Goal: Complete application form: Complete application form

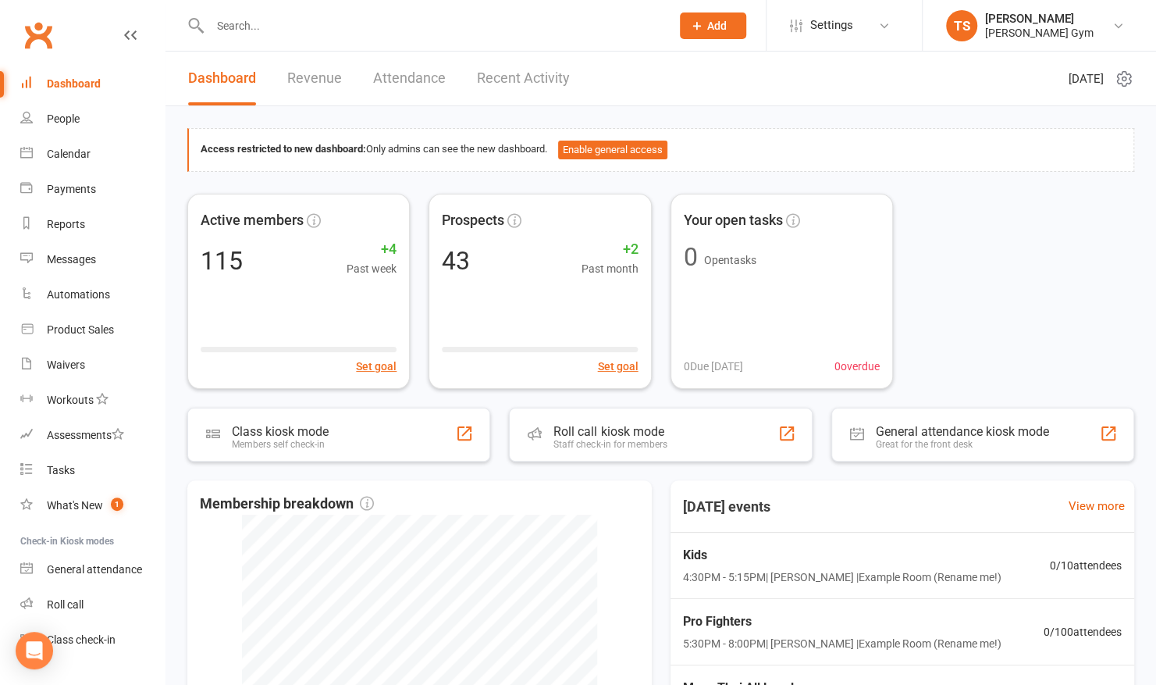
click at [695, 25] on icon at bounding box center [697, 26] width 14 height 14
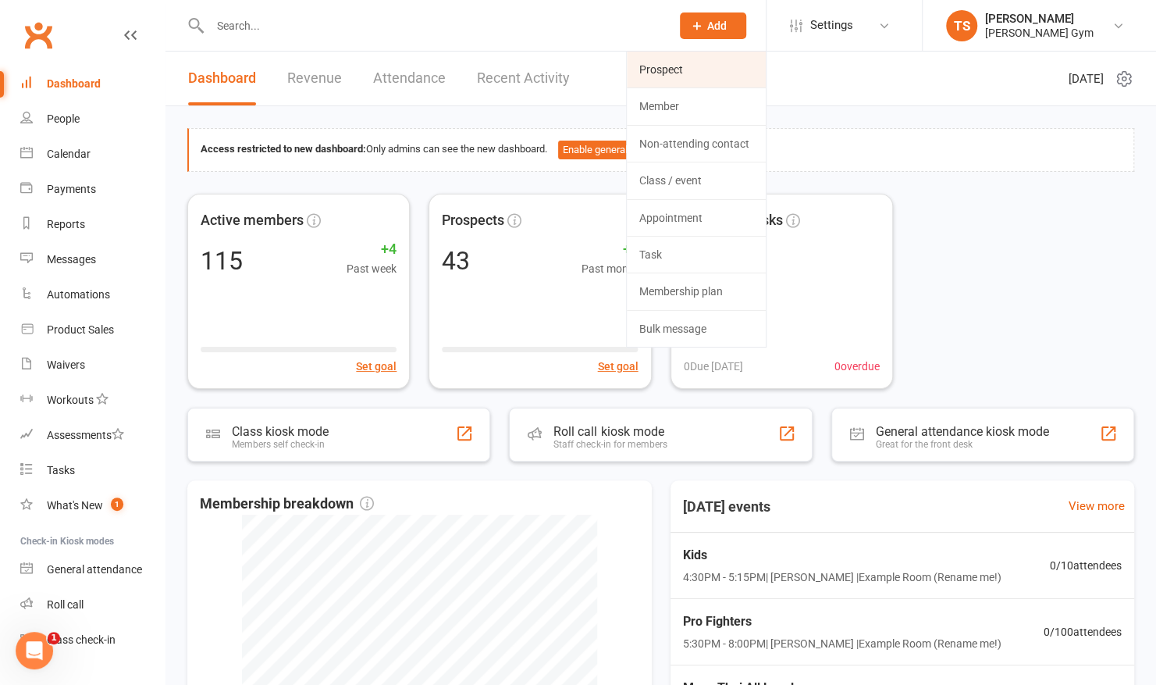
click at [683, 62] on link "Prospect" at bounding box center [696, 70] width 139 height 36
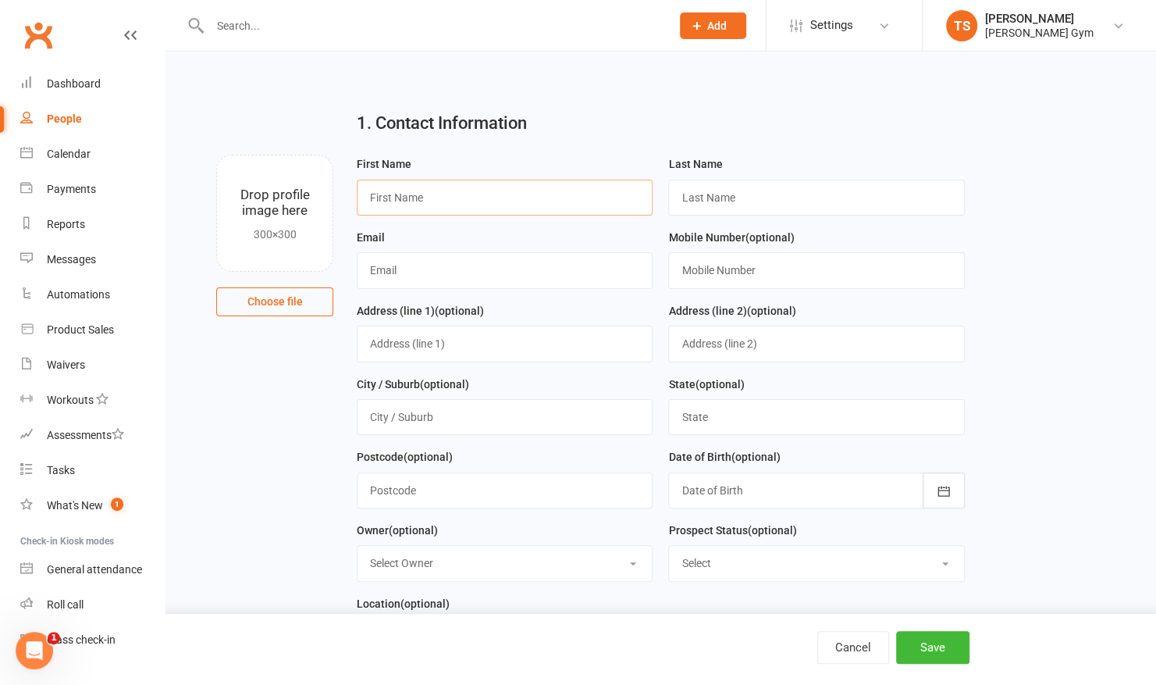
click at [451, 198] on input "text" at bounding box center [505, 198] width 296 height 36
type input "ky"
click at [687, 194] on input "text" at bounding box center [816, 198] width 296 height 36
type input "p"
type input "[PERSON_NAME]"
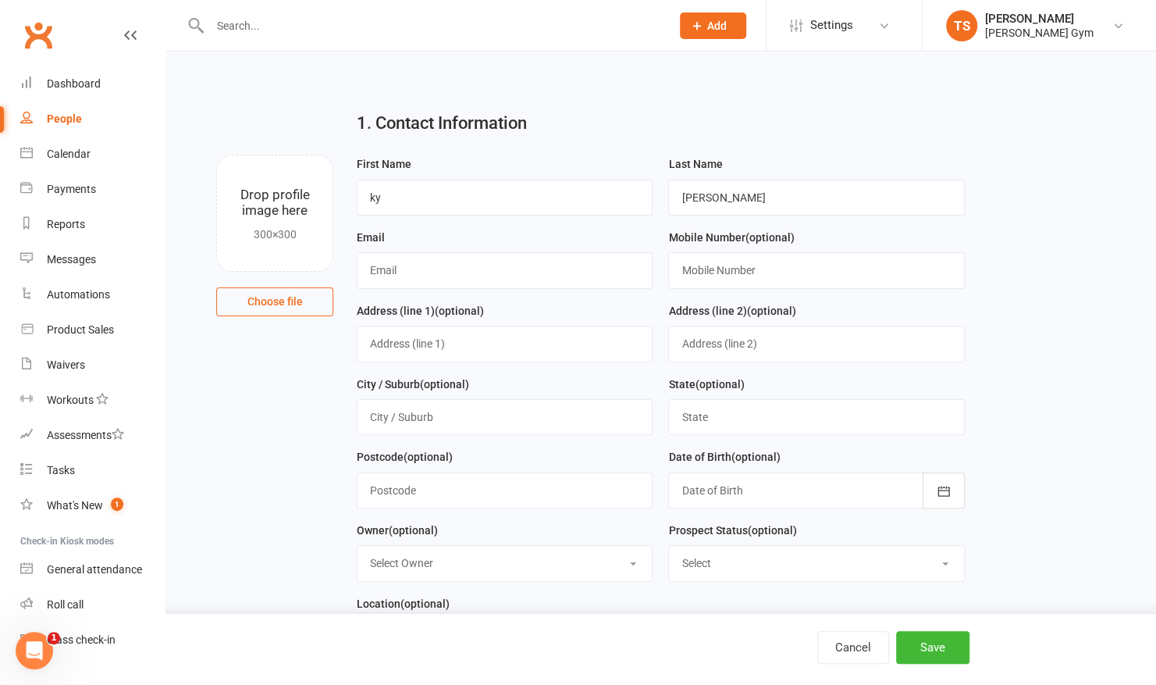
click at [729, 484] on div at bounding box center [816, 490] width 296 height 36
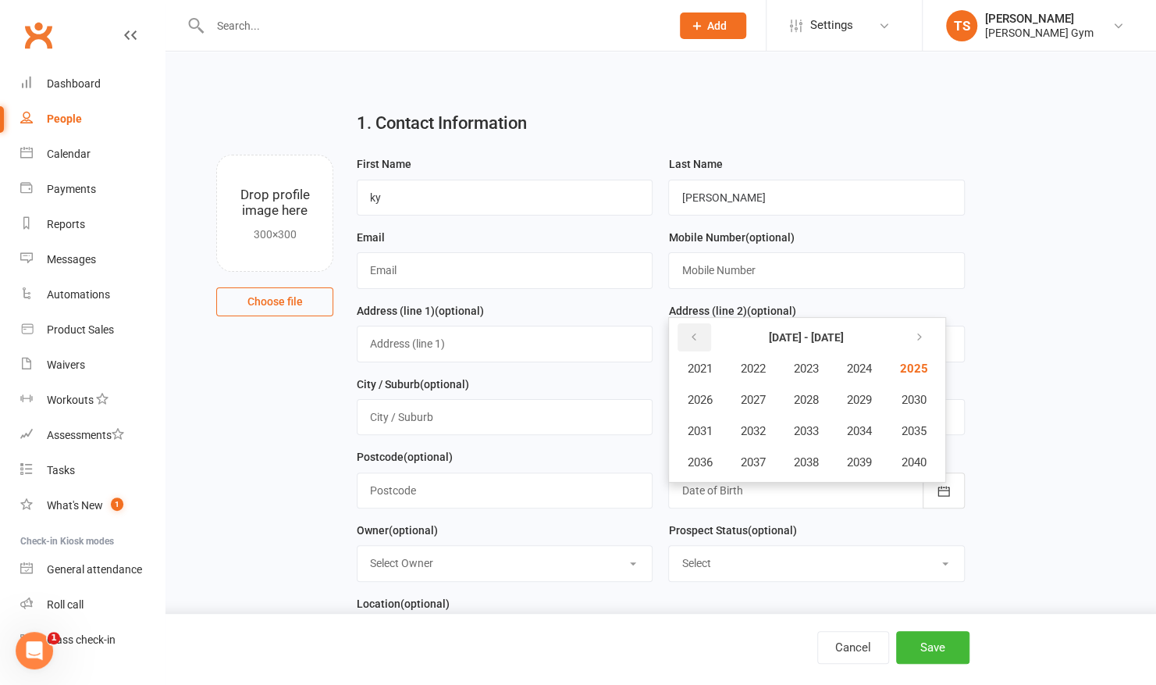
click at [695, 331] on icon "button" at bounding box center [693, 337] width 11 height 12
click at [924, 424] on span "2015" at bounding box center [911, 431] width 25 height 14
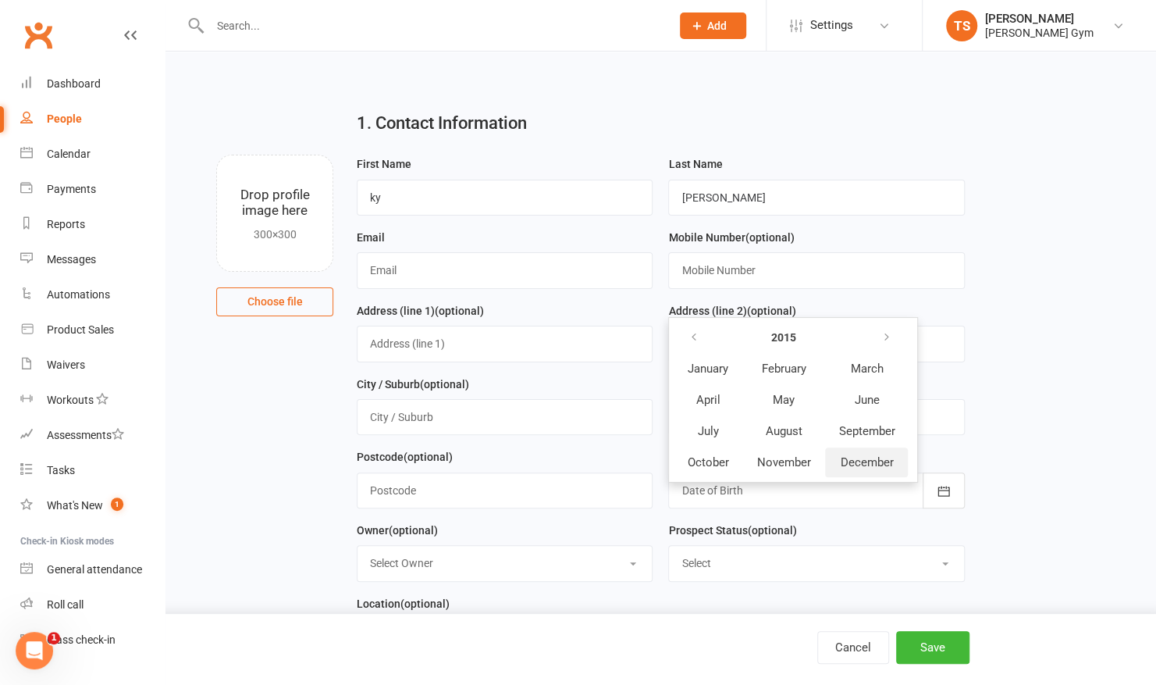
click at [865, 455] on span "December" at bounding box center [866, 462] width 53 height 14
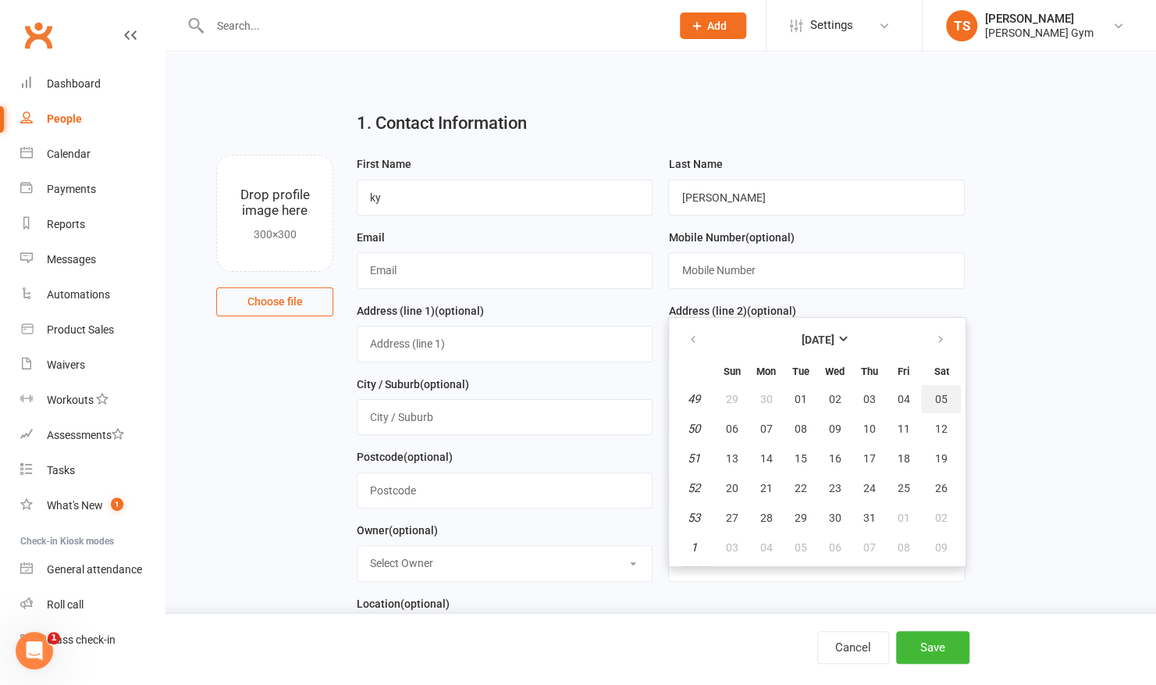
click at [945, 393] on span "05" at bounding box center [941, 399] width 12 height 12
type input "[DATE]"
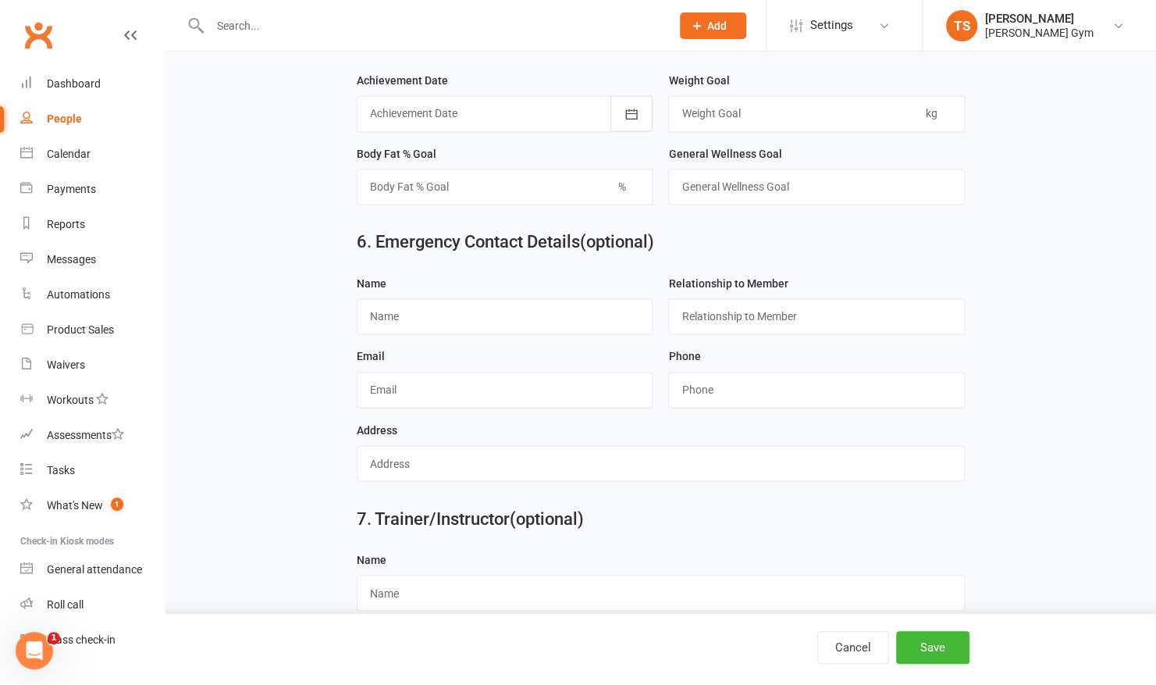
scroll to position [1343, 0]
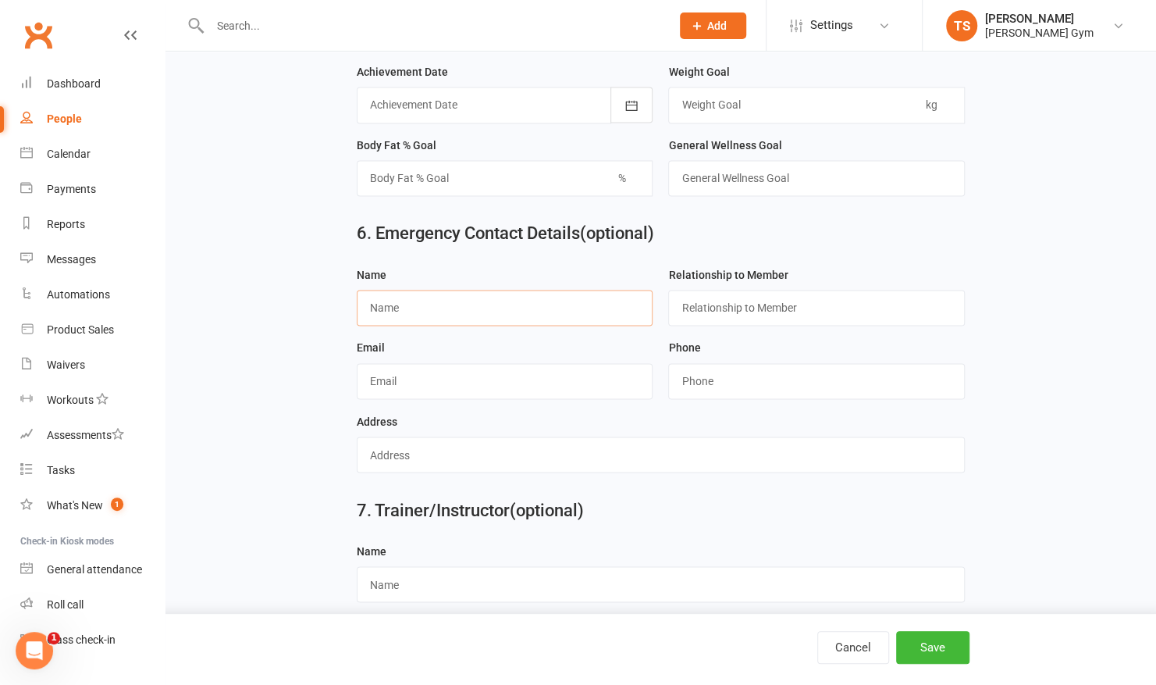
click at [432, 301] on input "text" at bounding box center [505, 308] width 296 height 36
type input "k"
type input "Kae"
click at [694, 300] on input "text" at bounding box center [816, 308] width 296 height 36
type input "Mother"
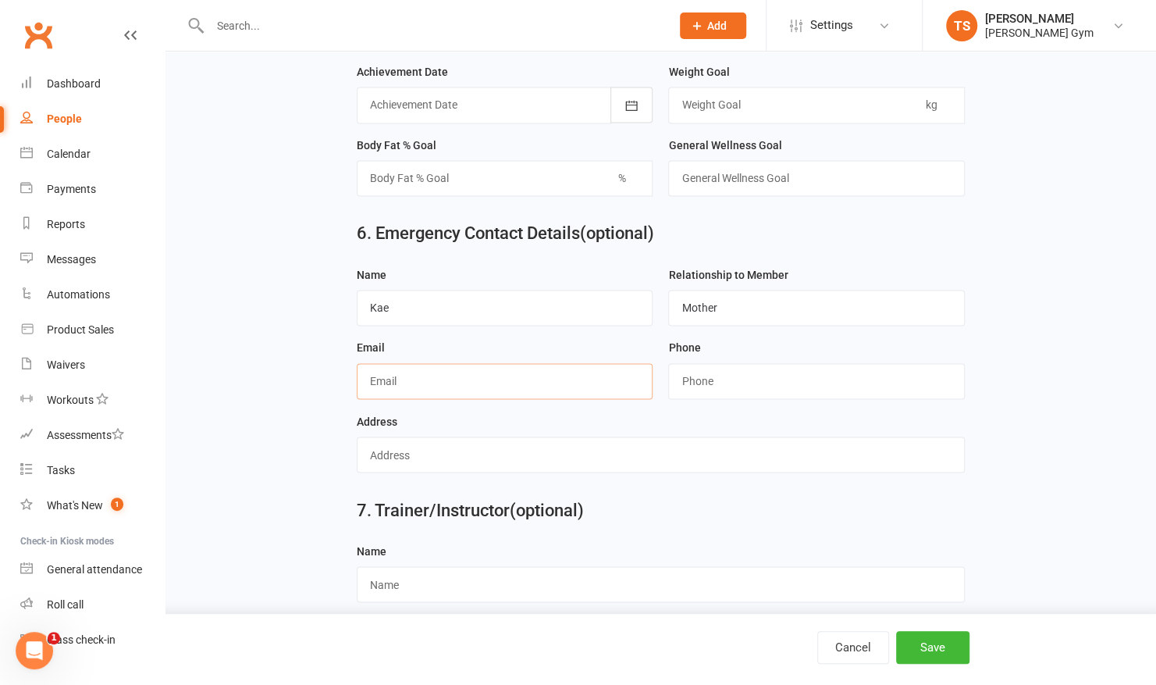
click at [412, 363] on input "text" at bounding box center [505, 381] width 296 height 36
type input "[EMAIL_ADDRESS][DOMAIN_NAME]"
click at [703, 363] on input "string" at bounding box center [816, 381] width 296 height 36
type input "0426826273"
click at [935, 643] on button "Save" at bounding box center [932, 647] width 73 height 33
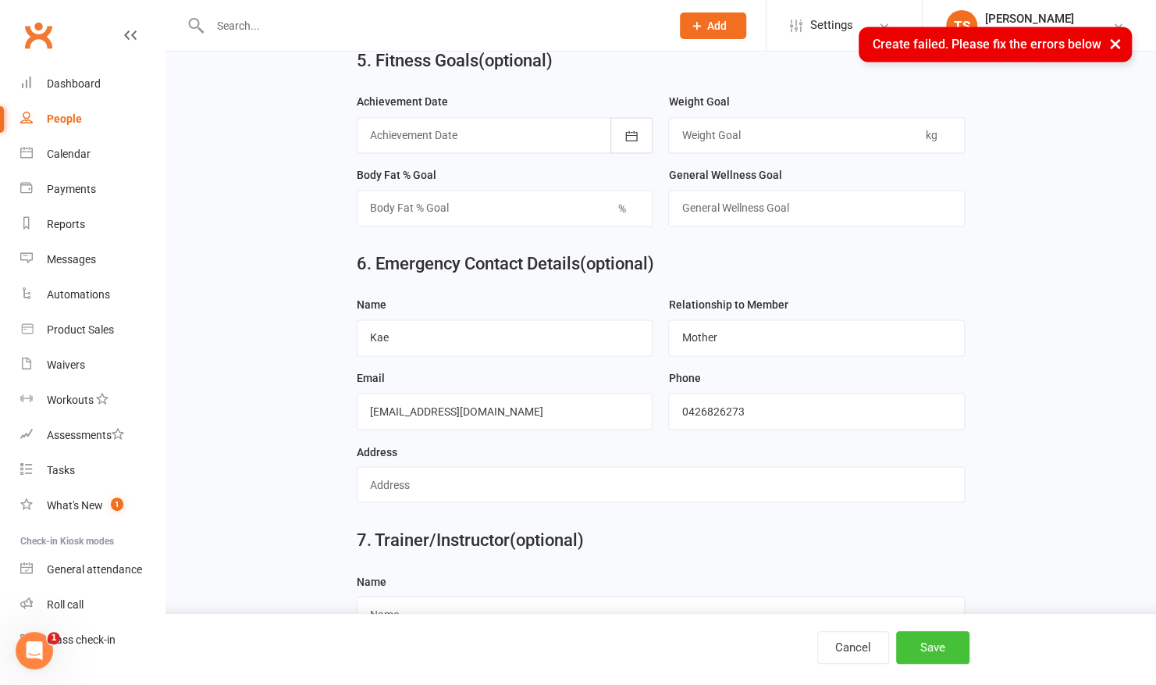
scroll to position [1373, 0]
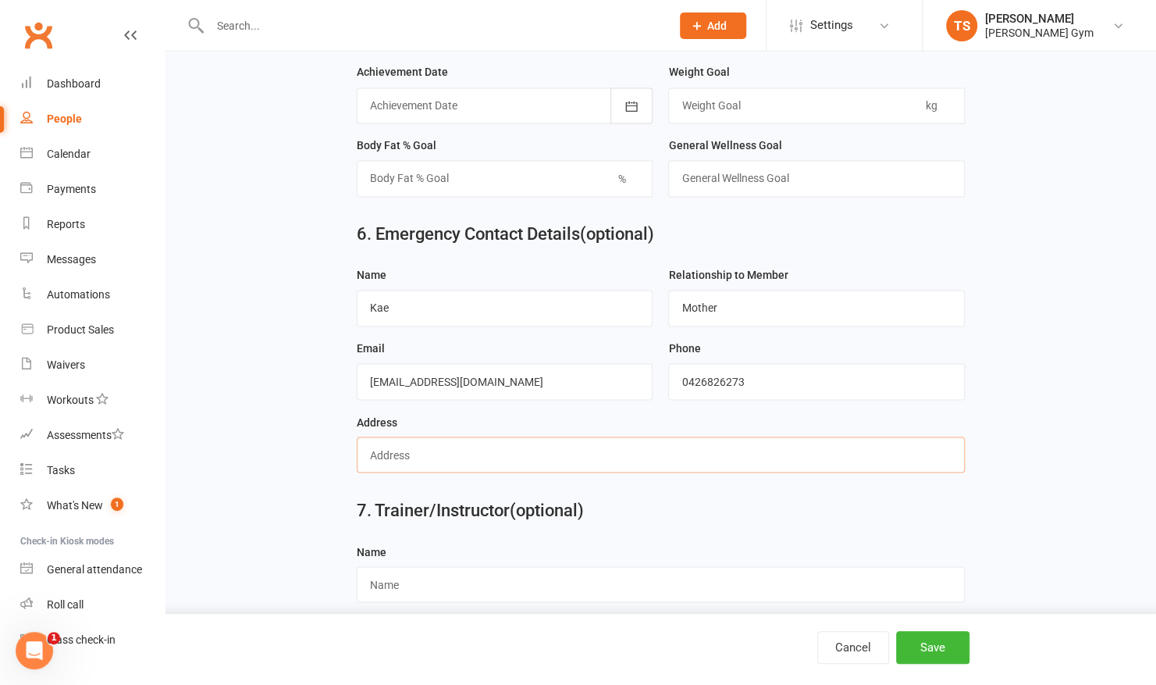
click at [556, 436] on input "text" at bounding box center [661, 454] width 608 height 36
type input "[STREET_ADDRESS]"
click at [934, 641] on button "Save" at bounding box center [932, 647] width 73 height 33
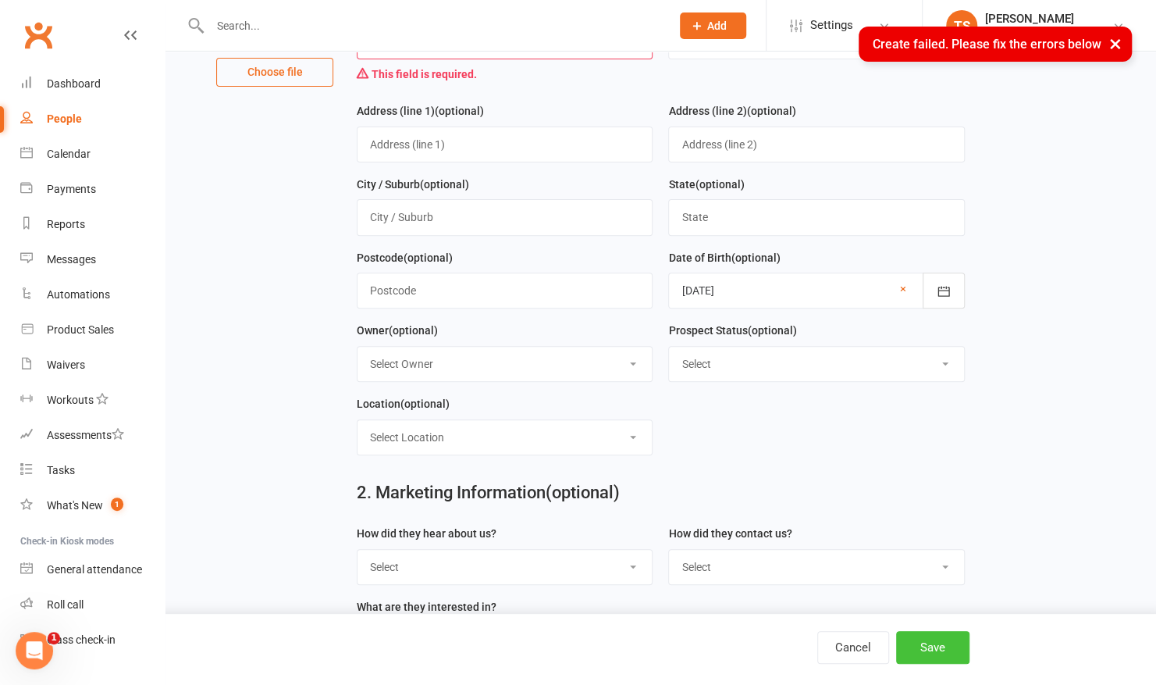
scroll to position [0, 0]
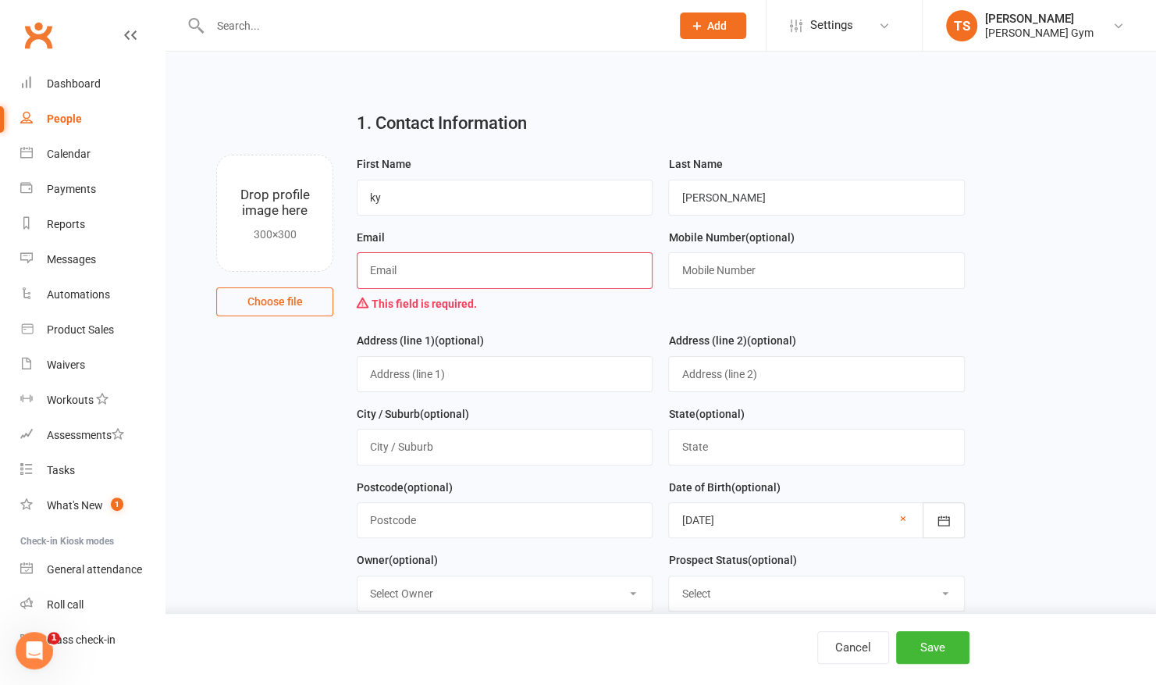
click at [470, 266] on input "text" at bounding box center [505, 270] width 296 height 36
type input "[EMAIL_ADDRESS][DOMAIN_NAME]"
click at [778, 266] on input "text" at bounding box center [816, 270] width 296 height 36
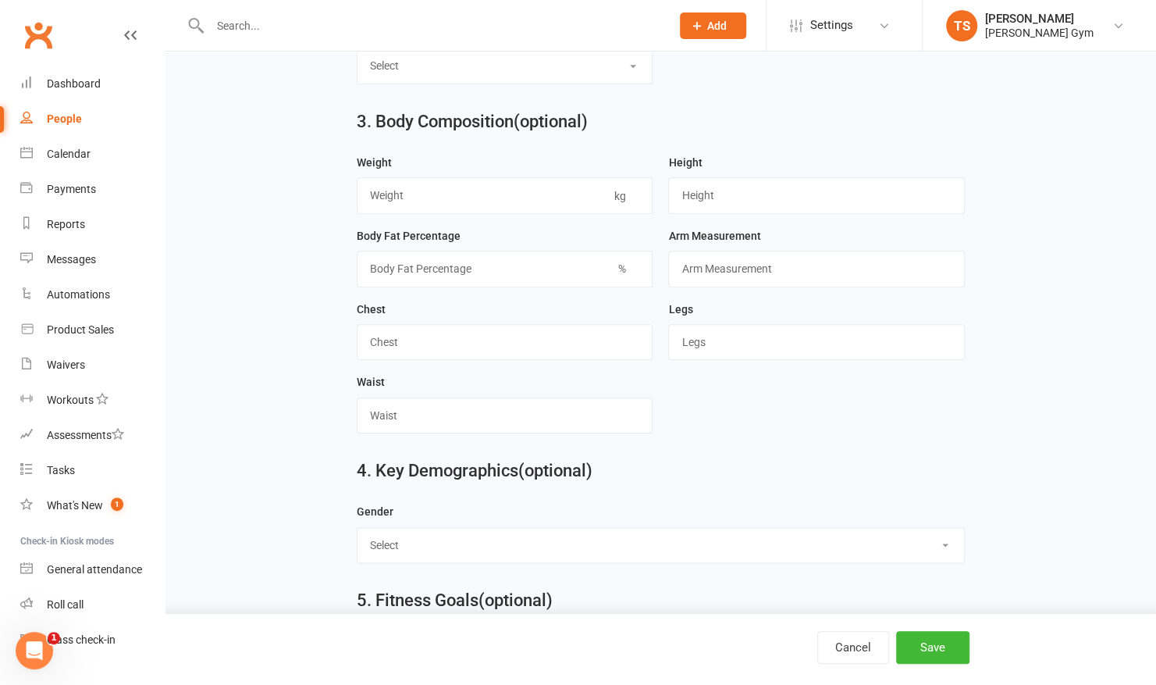
scroll to position [812, 0]
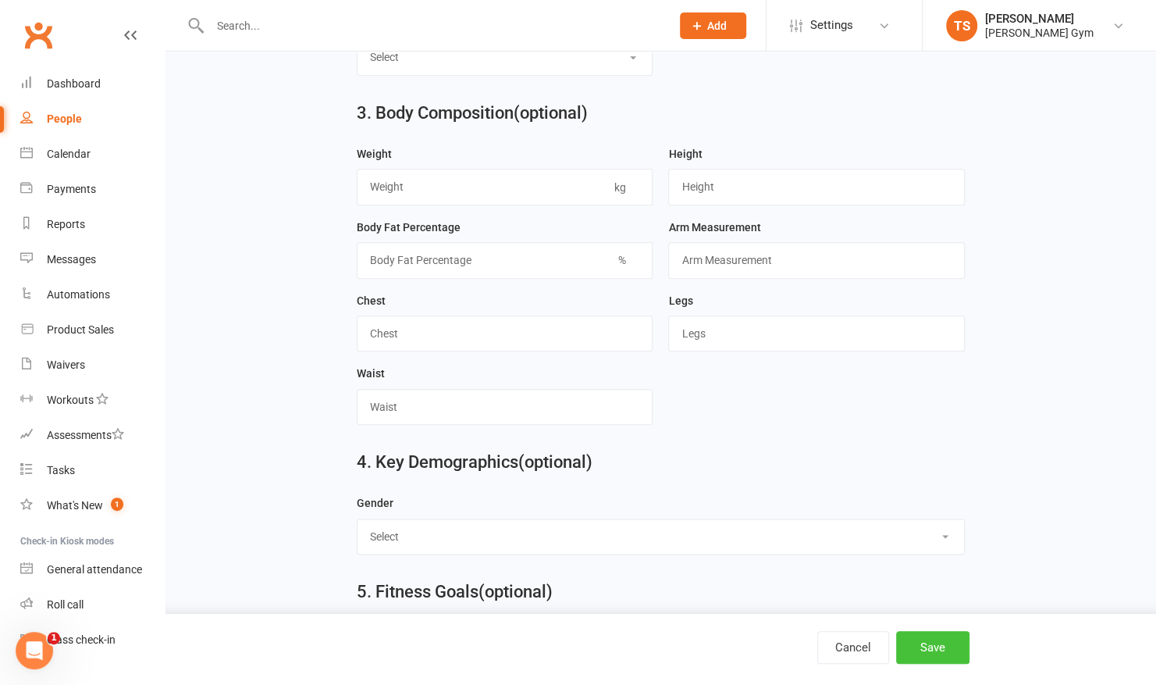
type input "0426826273"
click at [904, 650] on button "Save" at bounding box center [932, 647] width 73 height 33
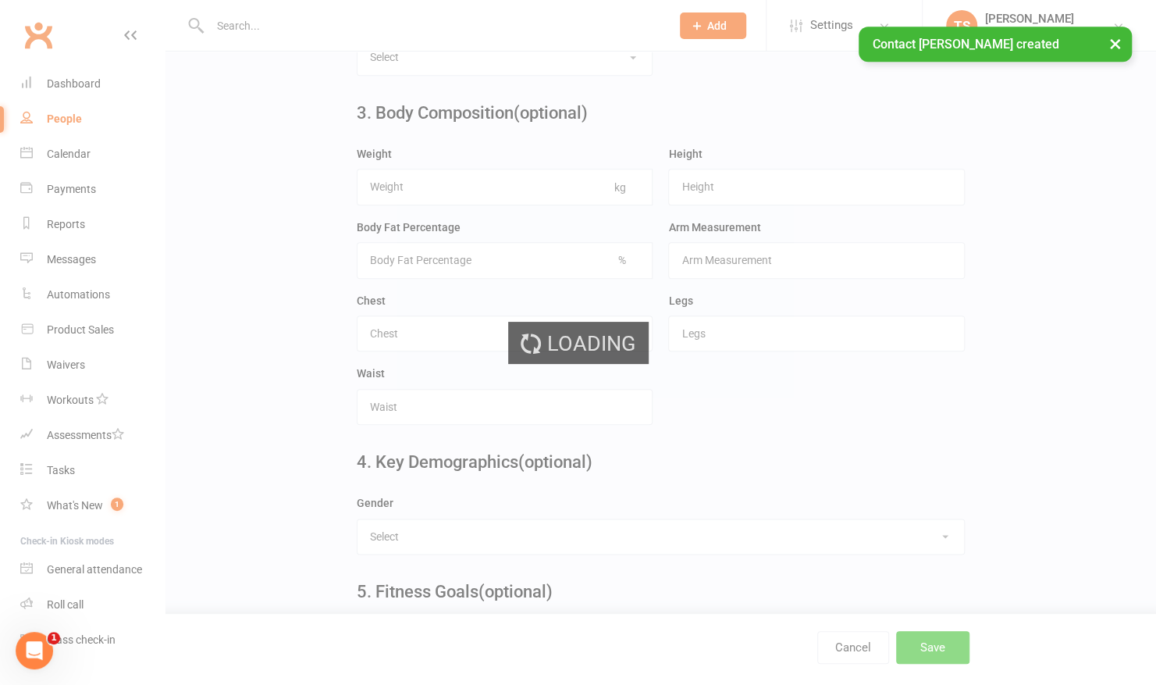
scroll to position [0, 0]
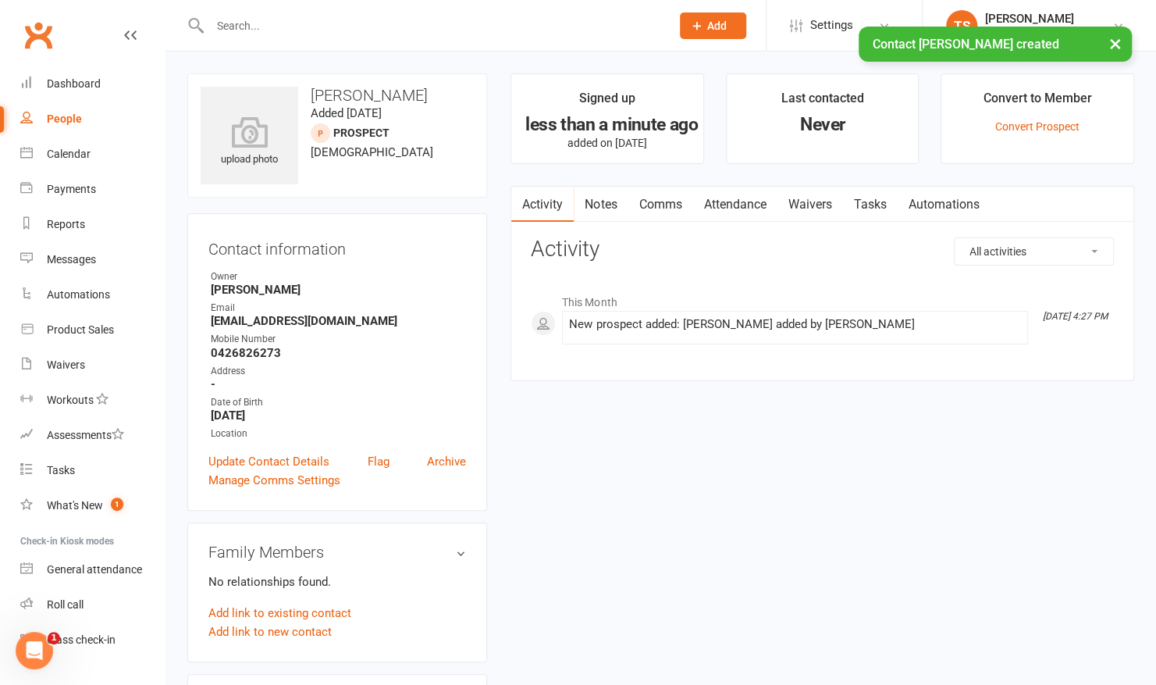
click at [810, 202] on link "Waivers" at bounding box center [810, 205] width 66 height 36
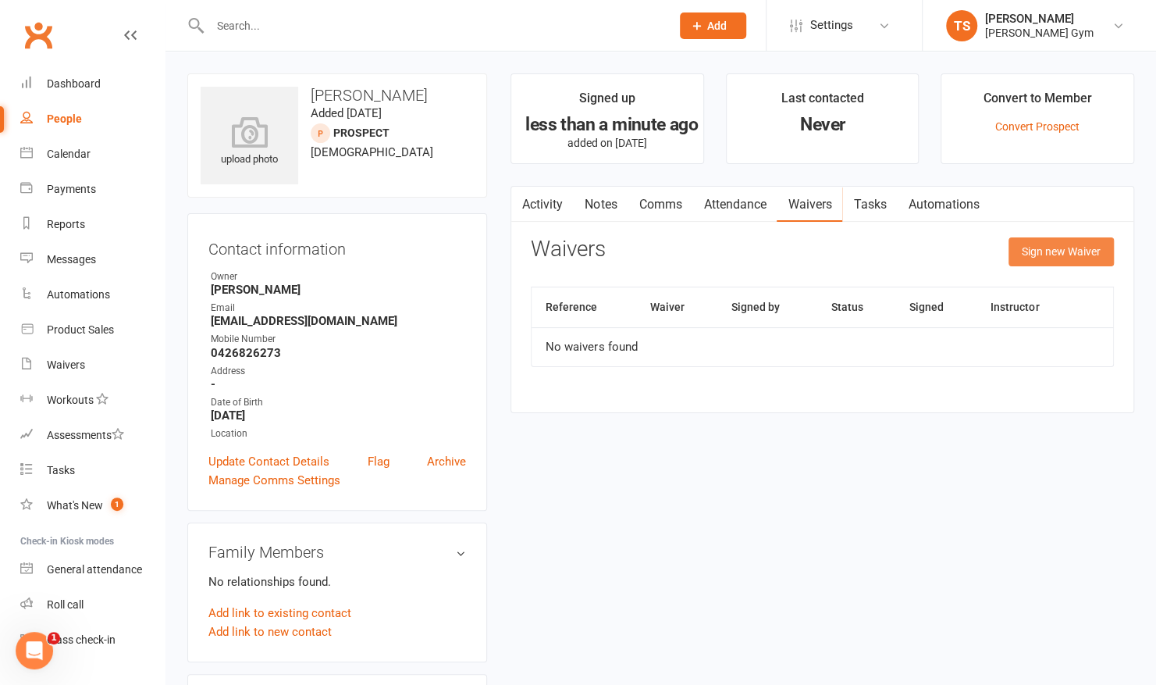
click at [1055, 244] on button "Sign new Waiver" at bounding box center [1061, 251] width 105 height 28
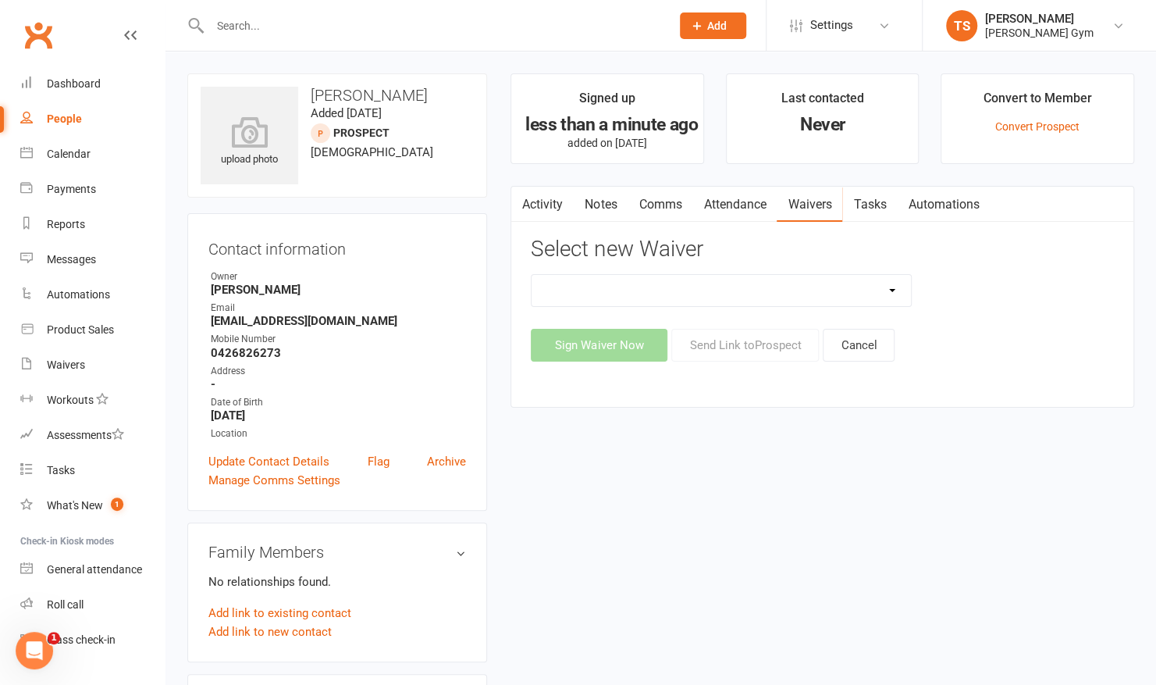
click at [728, 287] on select "3 Per Week, Unlimited, Personal Training and Single Class Waiver Prospects - Si…" at bounding box center [721, 290] width 379 height 31
select select "10731"
click at [532, 275] on select "3 Per Week, Unlimited, Personal Training and Single Class Waiver Prospects - Si…" at bounding box center [721, 290] width 379 height 31
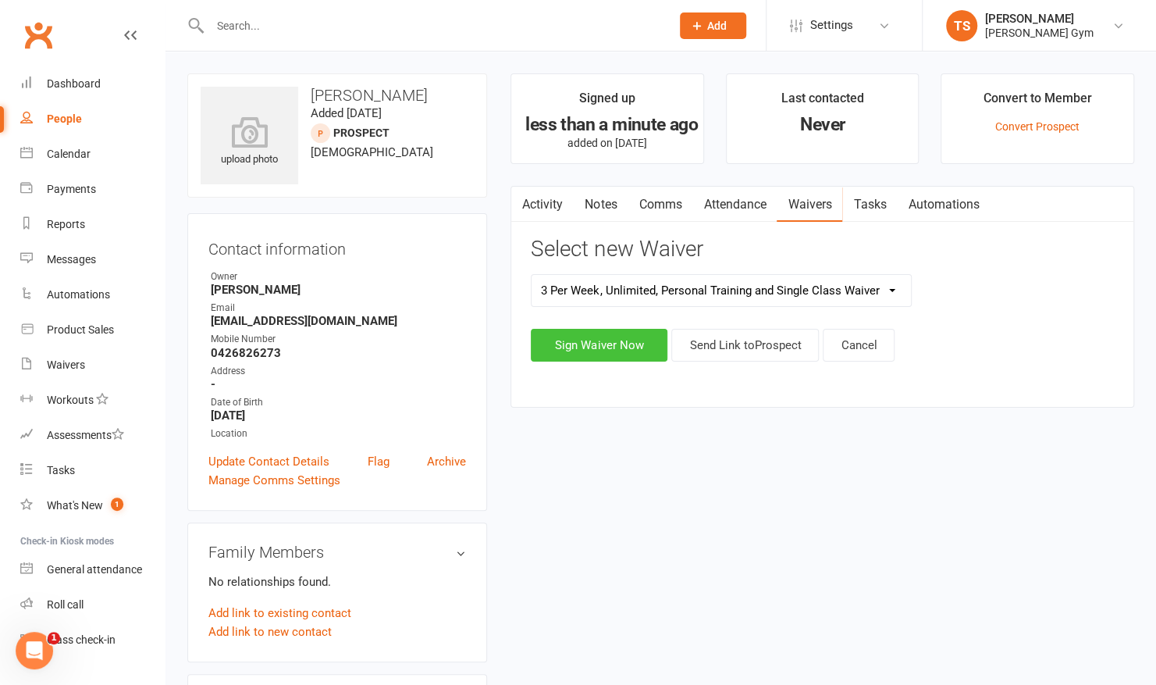
click at [616, 340] on button "Sign Waiver Now" at bounding box center [599, 345] width 137 height 33
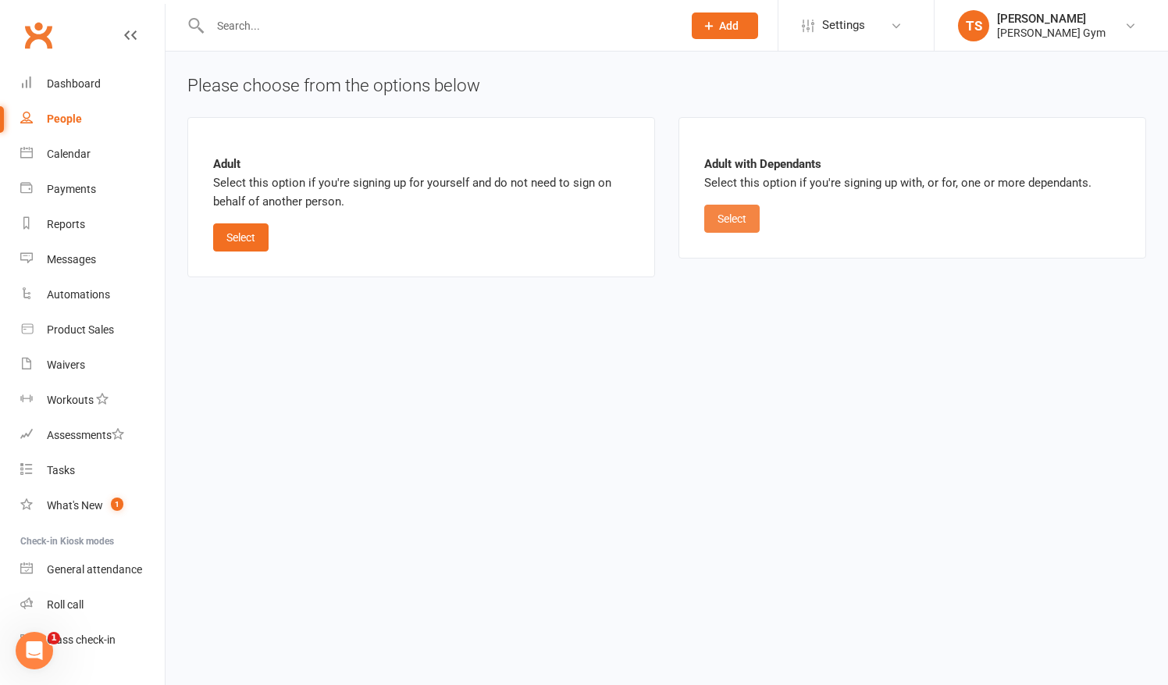
click at [742, 226] on button "Select" at bounding box center [731, 219] width 55 height 28
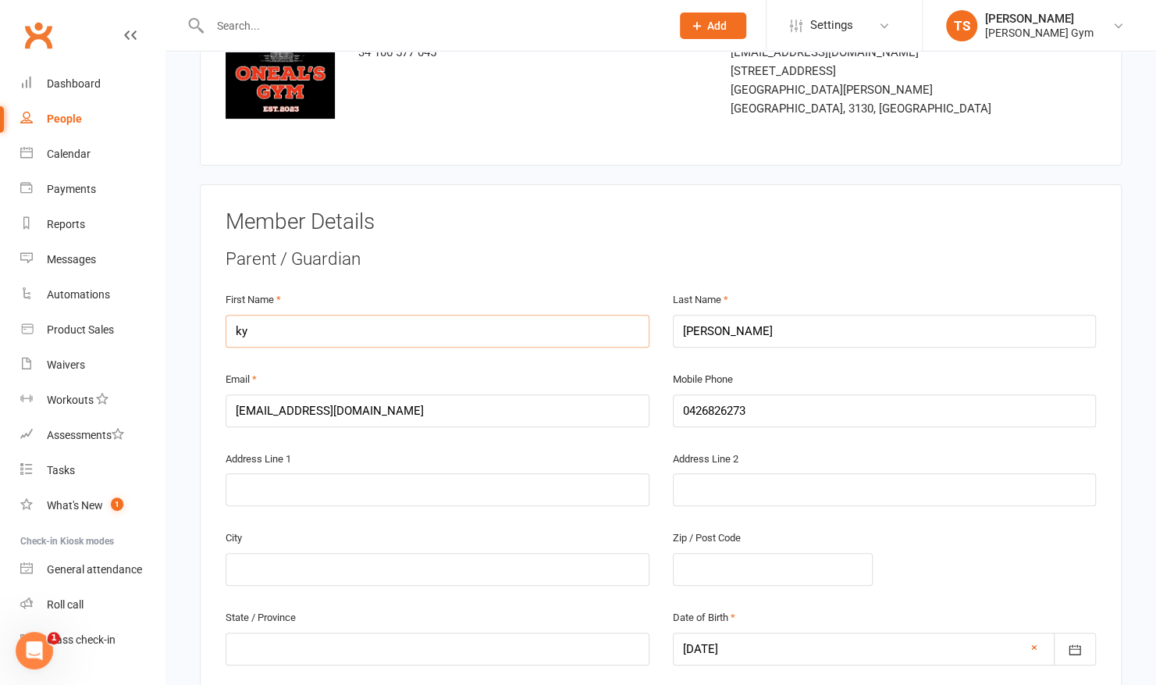
scroll to position [156, 0]
drag, startPoint x: 276, startPoint y: 314, endPoint x: 223, endPoint y: 318, distance: 53.2
click at [223, 318] on div "First Name [PERSON_NAME]" at bounding box center [437, 331] width 447 height 80
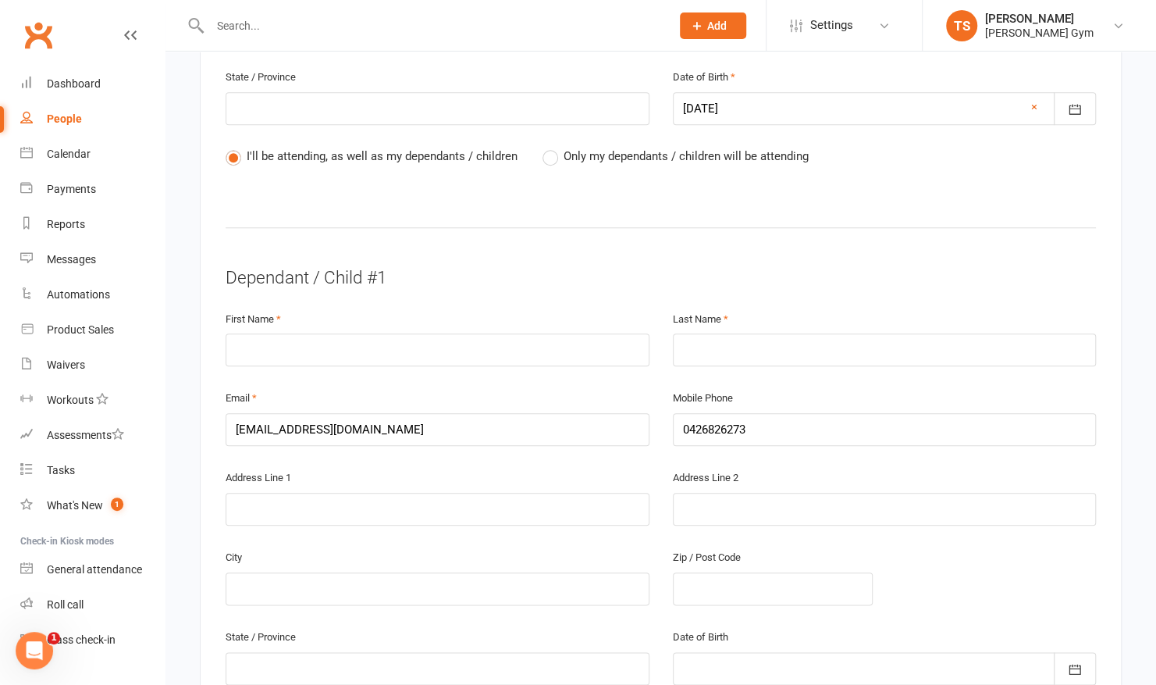
scroll to position [698, 0]
type input "Kae"
click at [259, 333] on input "text" at bounding box center [438, 349] width 424 height 33
type input "[PERSON_NAME]"
click at [711, 333] on input "text" at bounding box center [885, 349] width 424 height 33
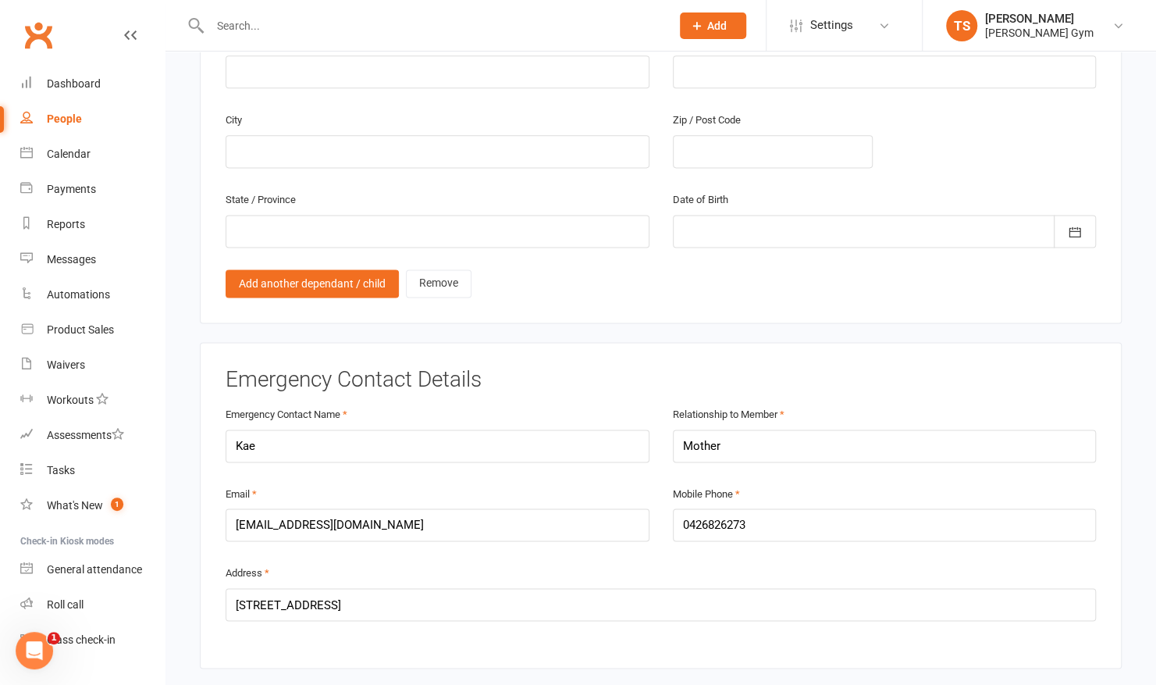
scroll to position [1141, 0]
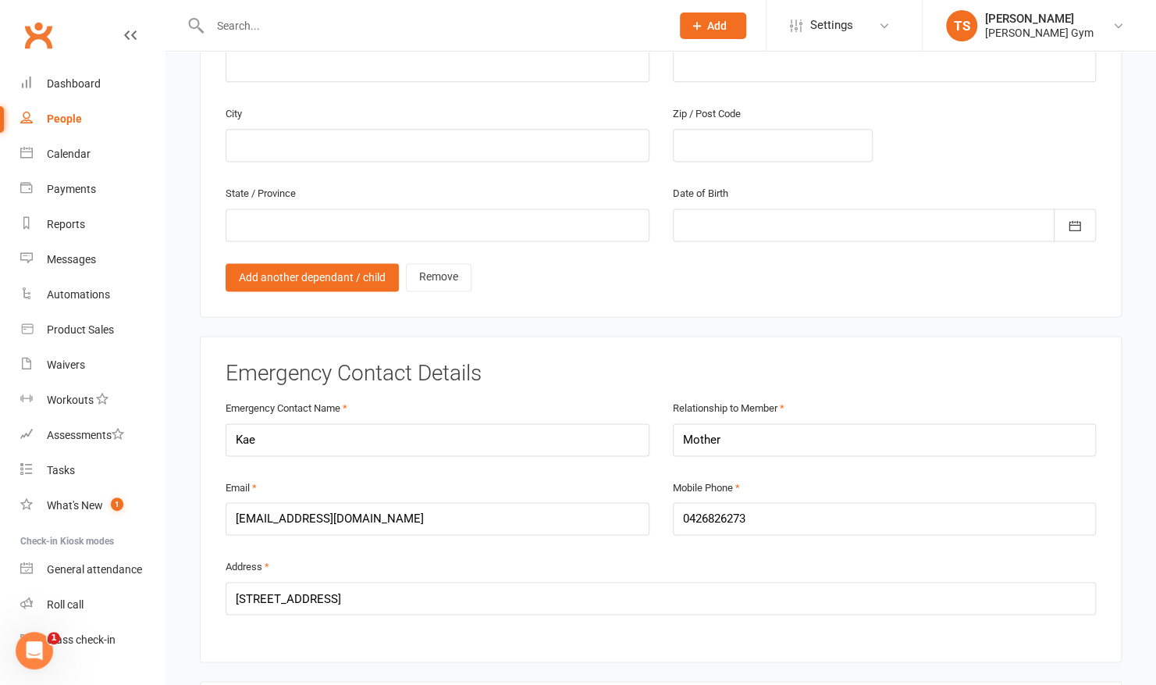
type input "[PERSON_NAME]"
click at [689, 208] on div at bounding box center [885, 224] width 424 height 33
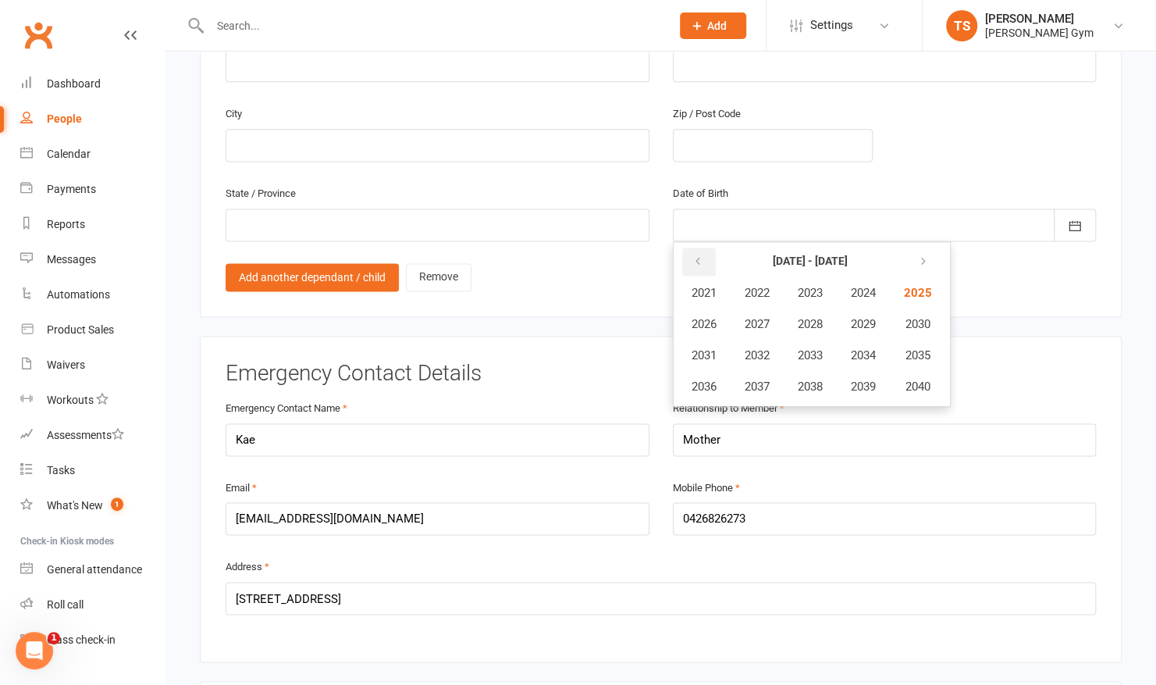
click at [695, 248] on button "button" at bounding box center [699, 262] width 34 height 28
click at [906, 340] on button "2015" at bounding box center [917, 355] width 52 height 30
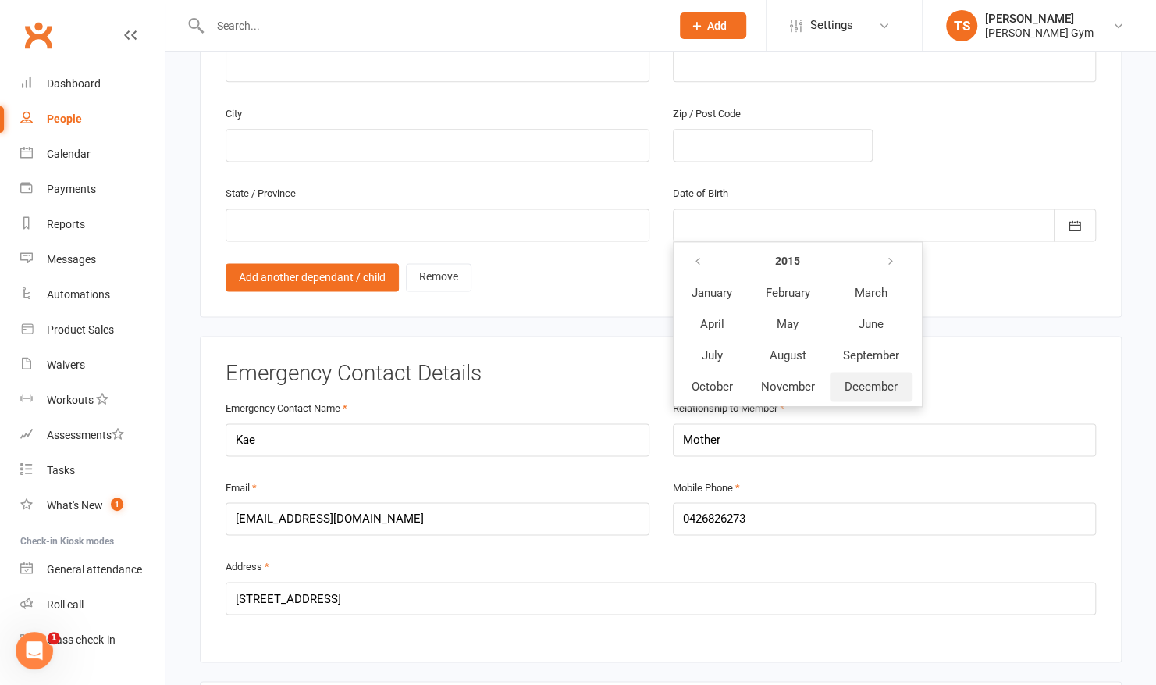
click at [860, 379] on span "December" at bounding box center [871, 386] width 53 height 14
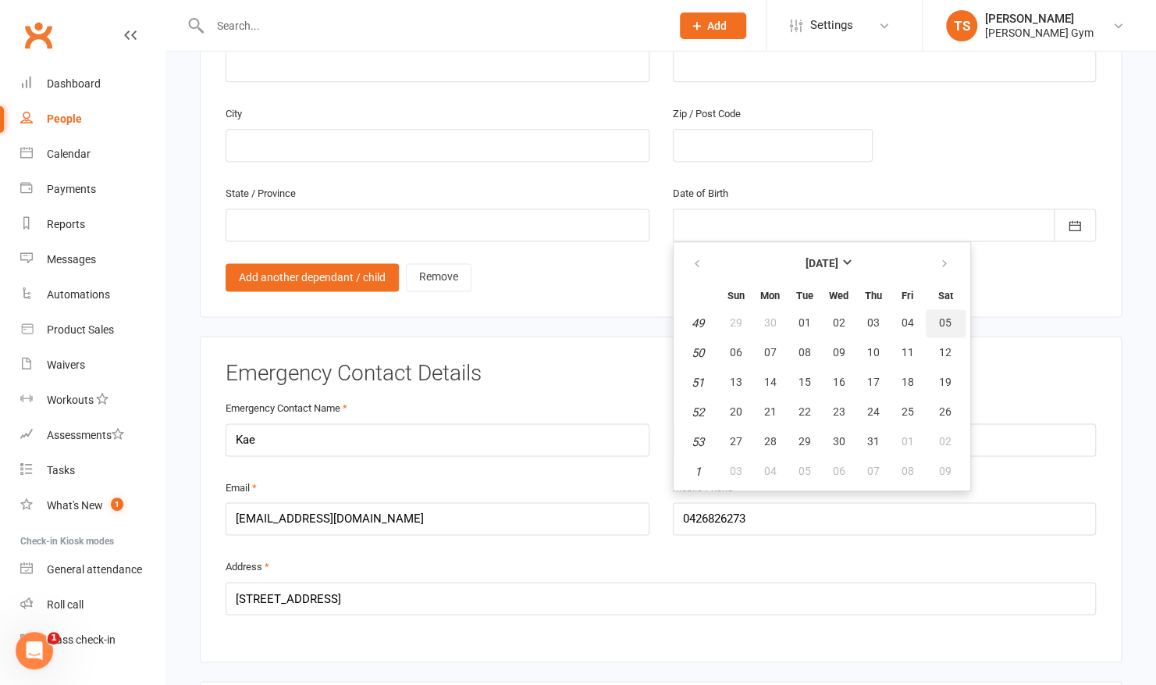
click at [949, 316] on span "05" at bounding box center [945, 322] width 12 height 12
type input "[DATE]"
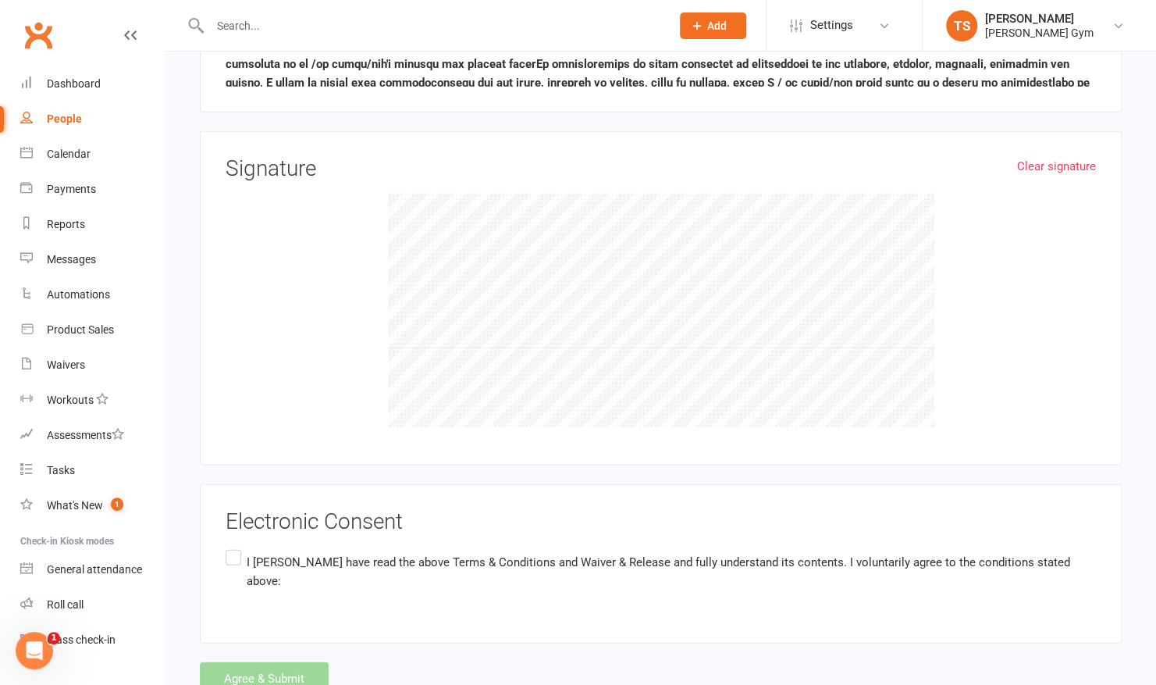
scroll to position [2219, 0]
click at [234, 545] on label "I [PERSON_NAME] have read the above Terms & Conditions and Waiver & Release and…" at bounding box center [661, 569] width 871 height 49
click at [234, 545] on input "I [PERSON_NAME] have read the above Terms & Conditions and Waiver & Release and…" at bounding box center [231, 545] width 10 height 0
click at [300, 661] on button "Agree & Submit" at bounding box center [264, 677] width 129 height 33
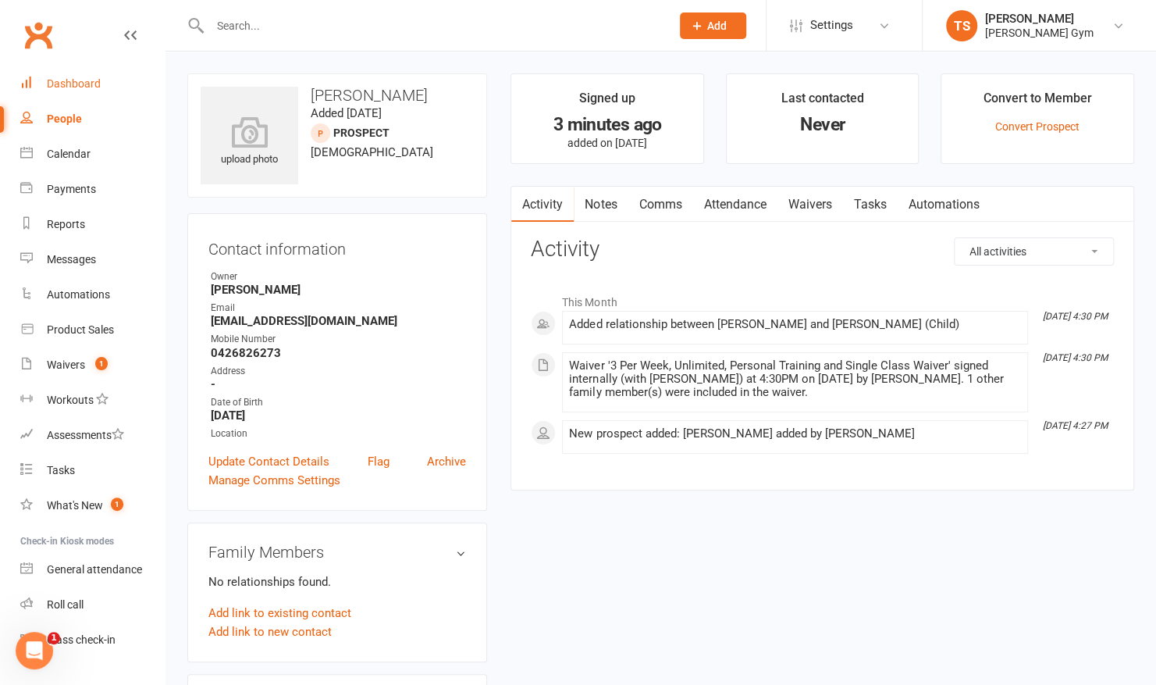
click at [37, 91] on link "Dashboard" at bounding box center [92, 83] width 144 height 35
